Goal: Find specific fact: Find contact information

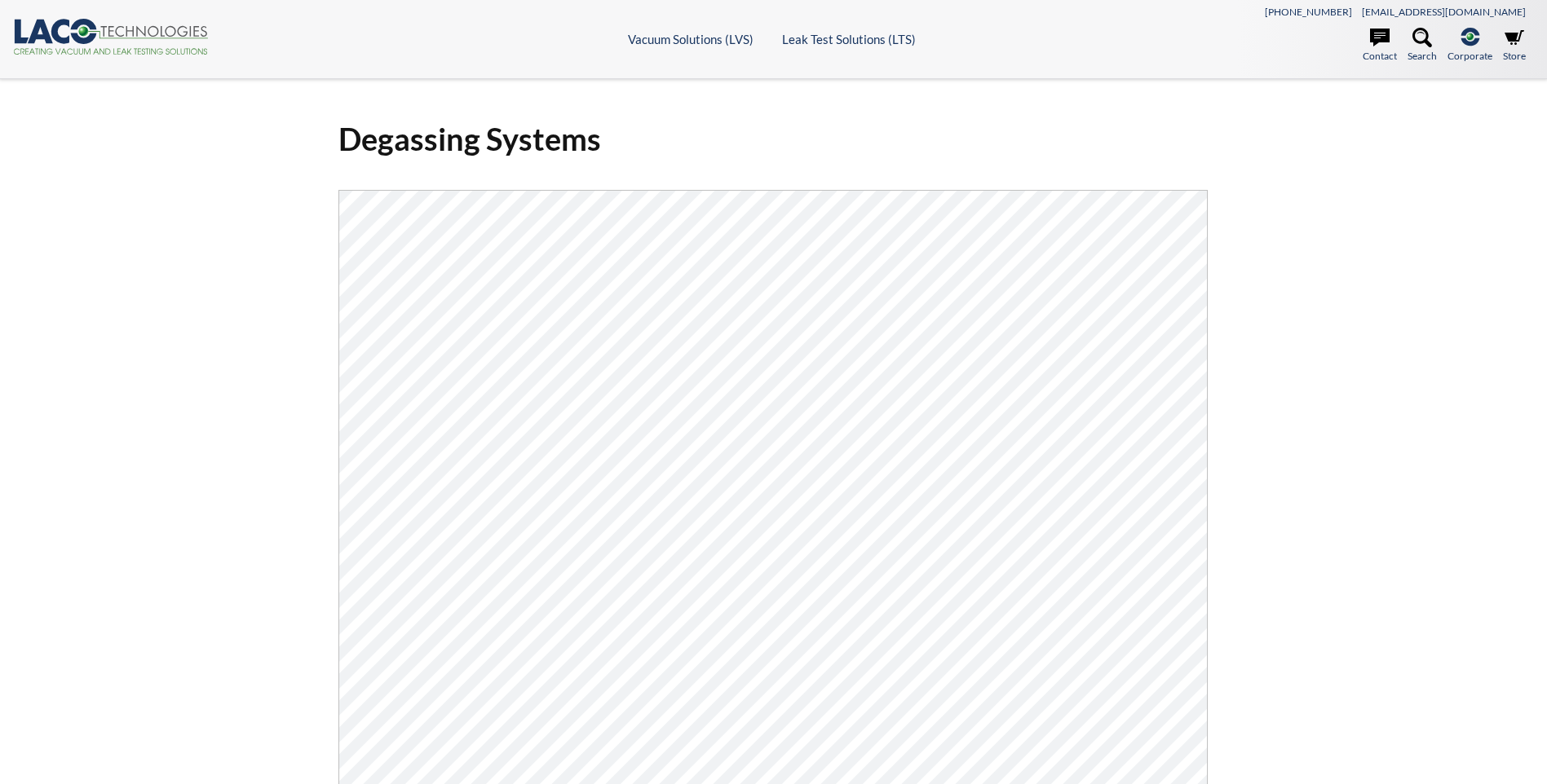
select select "Language Translate Widget"
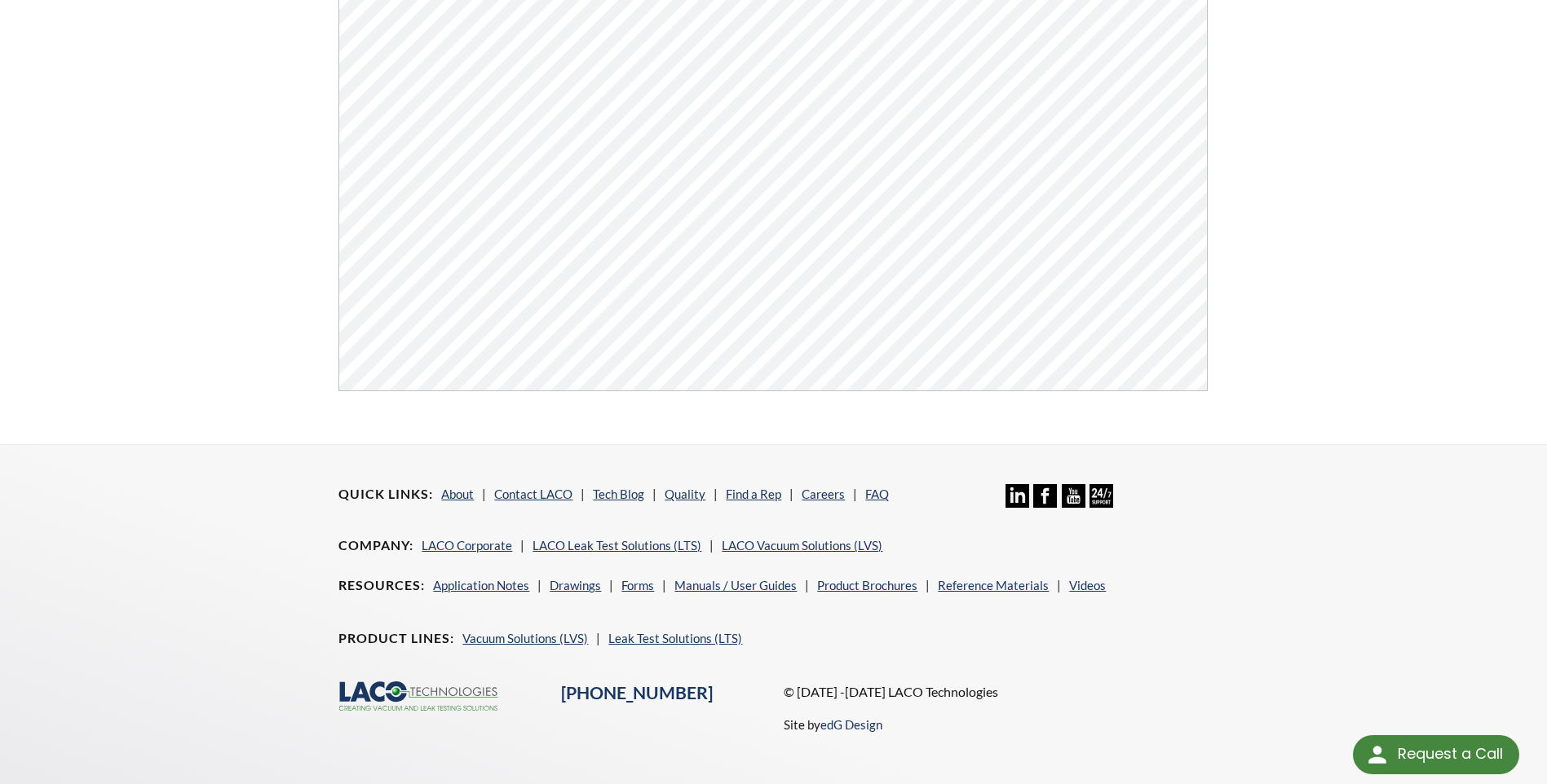
scroll to position [621, 0]
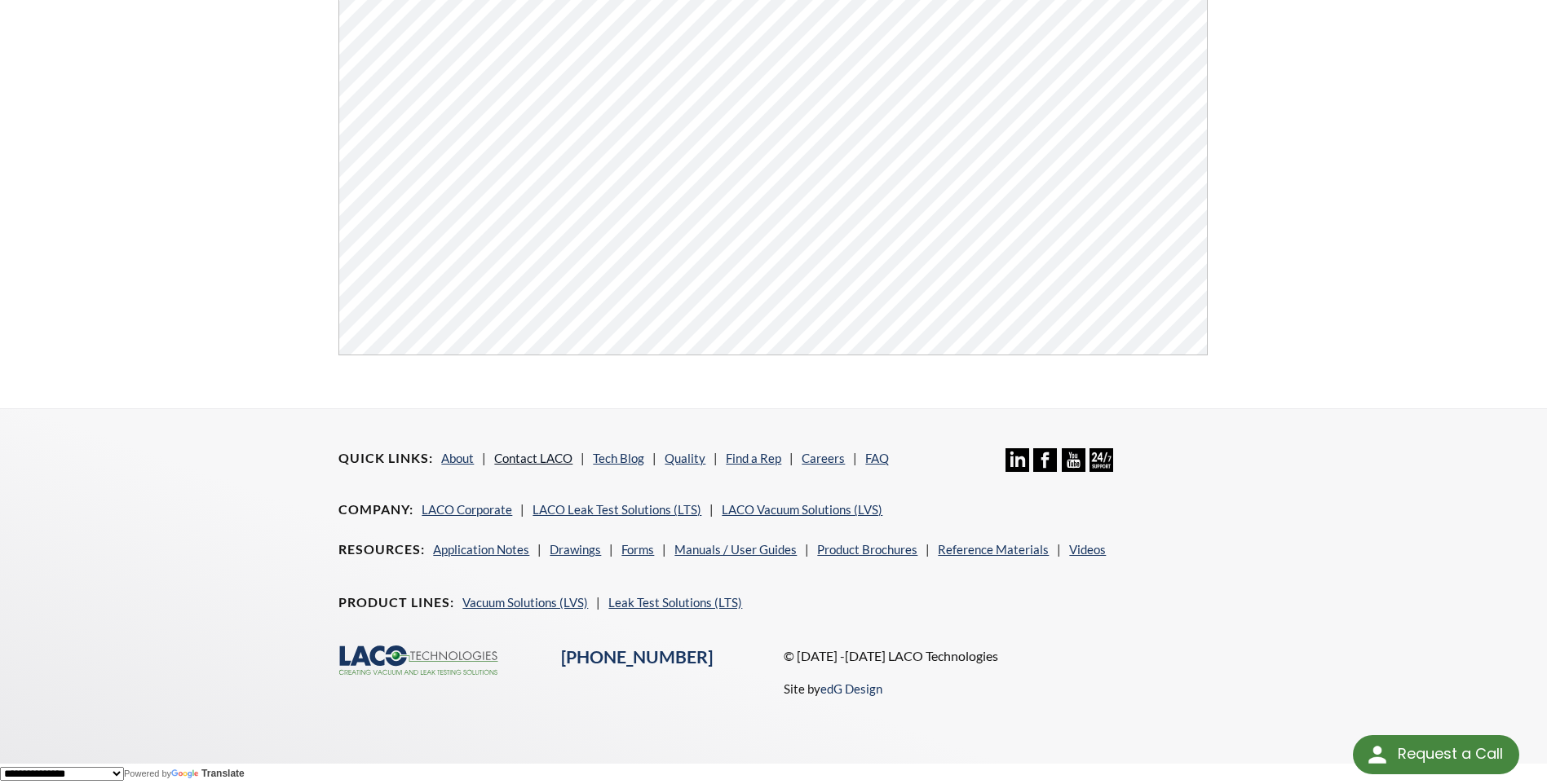
click at [543, 458] on link "Contact LACO" at bounding box center [533, 458] width 78 height 15
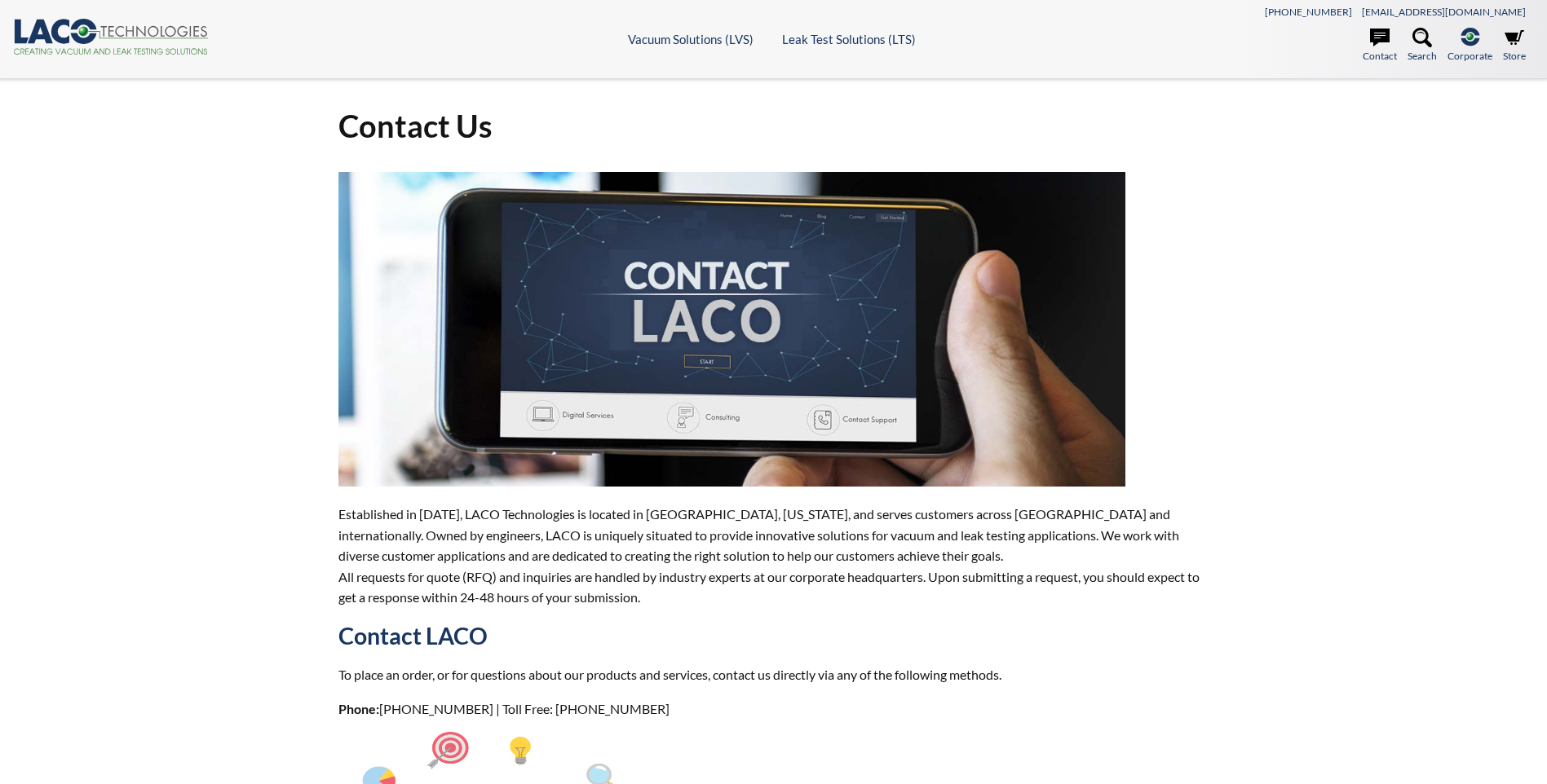
select select "Language Translate Widget"
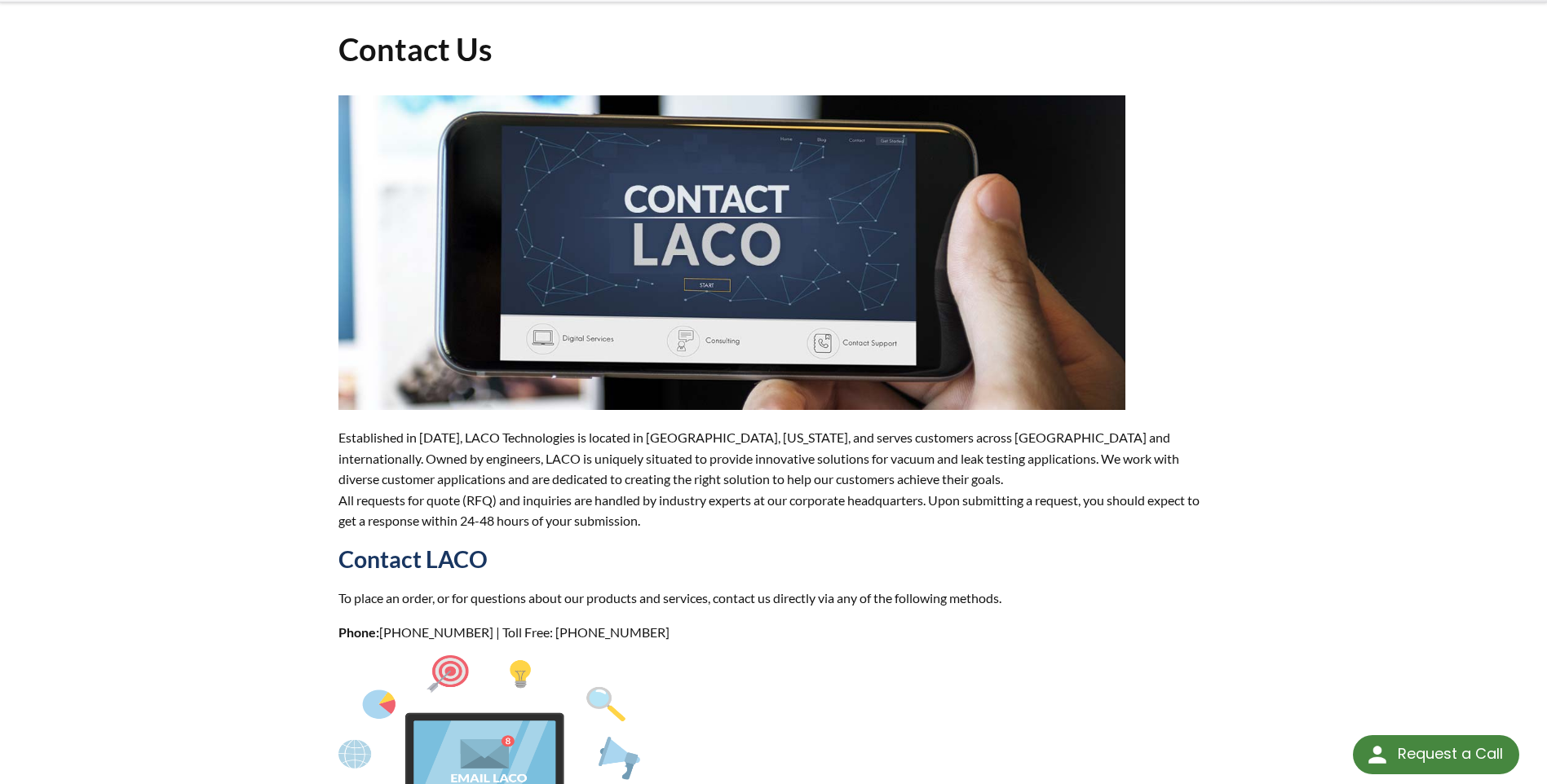
scroll to position [244, 0]
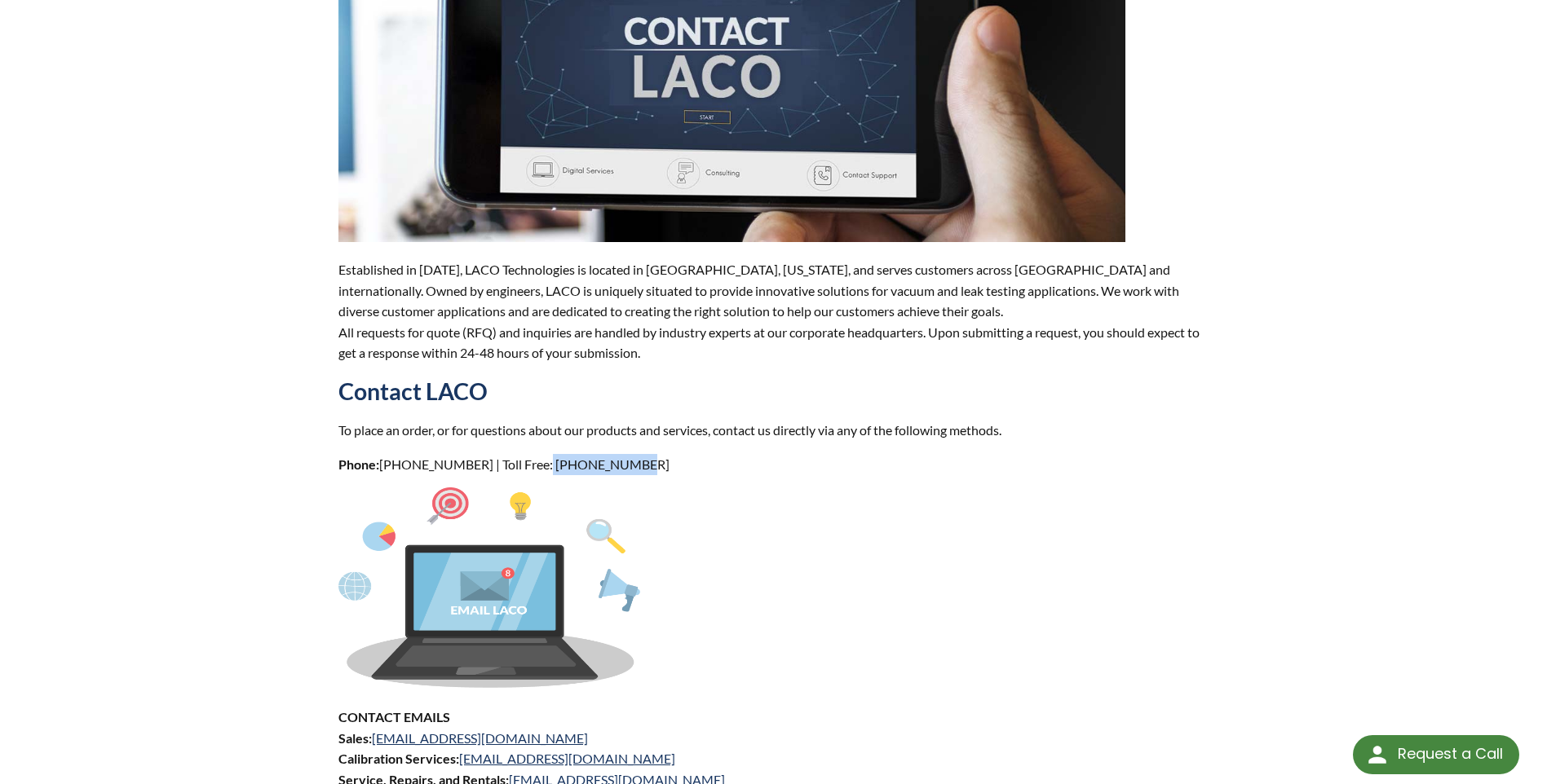
drag, startPoint x: 532, startPoint y: 465, endPoint x: 632, endPoint y: 471, distance: 100.2
click at [632, 471] on p "Phone: 801-486-1004 | Toll Free: 800-465-1004" at bounding box center [773, 464] width 869 height 21
drag, startPoint x: 632, startPoint y: 471, endPoint x: 576, endPoint y: 461, distance: 56.9
copy p "800-465-1004"
